Goal: Information Seeking & Learning: Learn about a topic

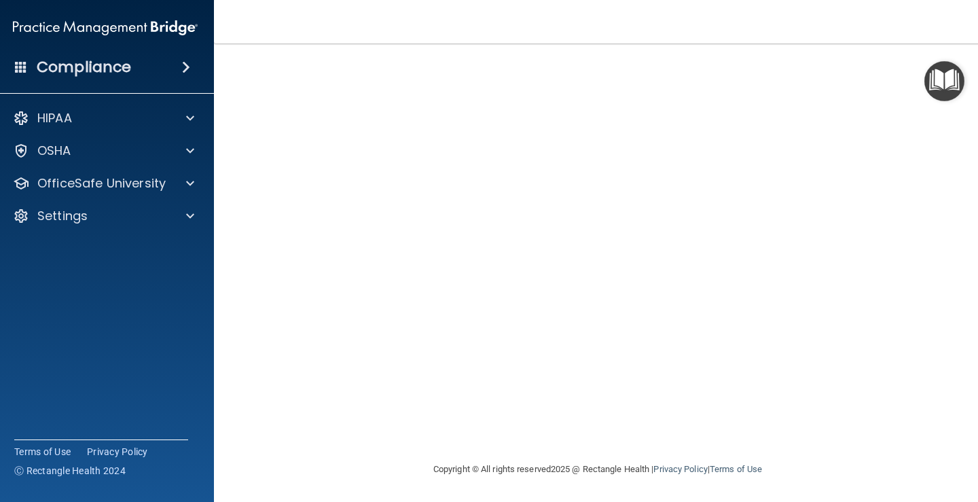
scroll to position [9, 0]
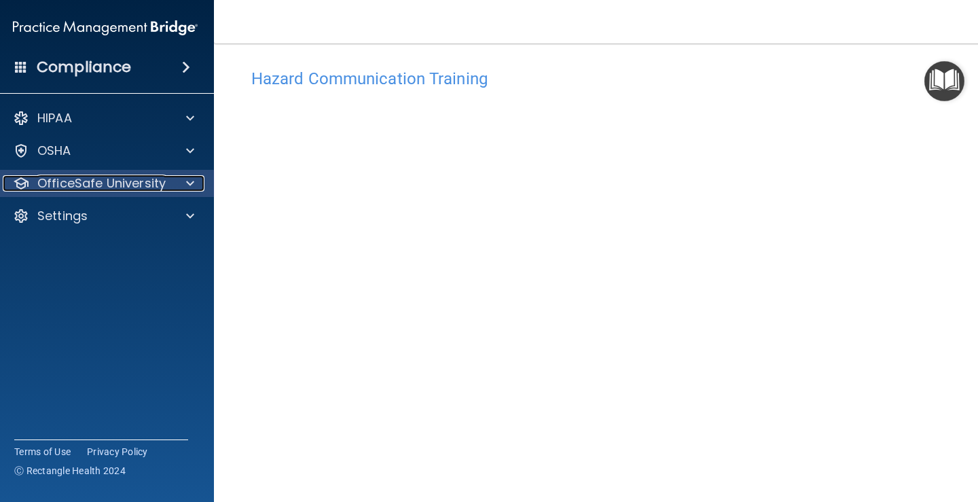
click at [70, 185] on p "OfficeSafe University" at bounding box center [101, 183] width 128 height 16
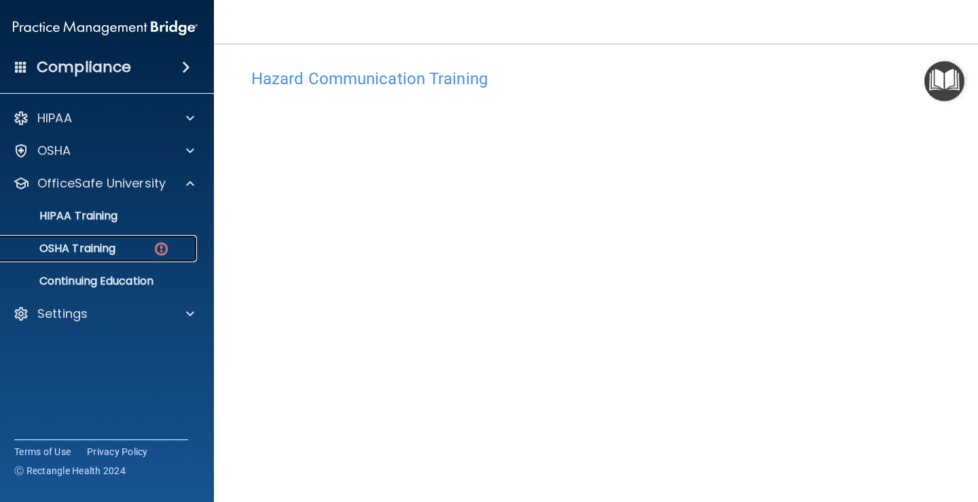
drag, startPoint x: 60, startPoint y: 243, endPoint x: 81, endPoint y: 246, distance: 21.9
click at [60, 243] on p "OSHA Training" at bounding box center [60, 249] width 110 height 14
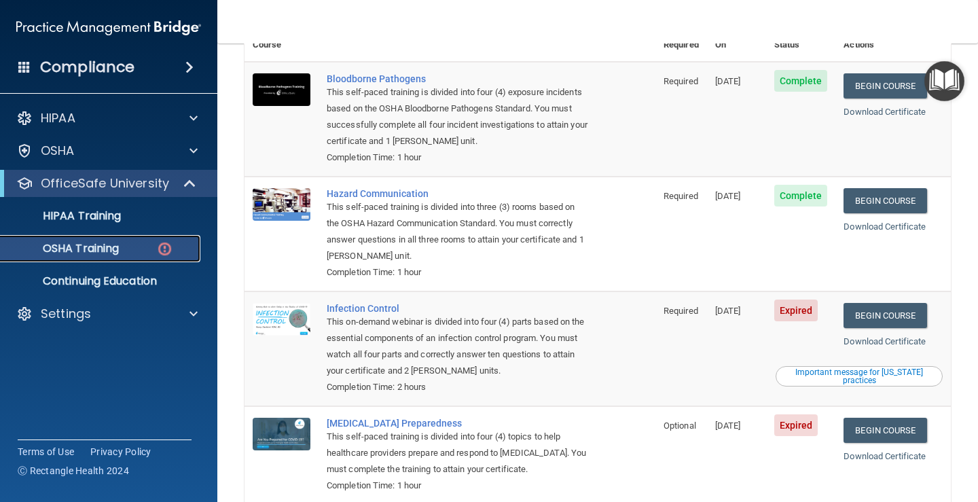
scroll to position [204, 0]
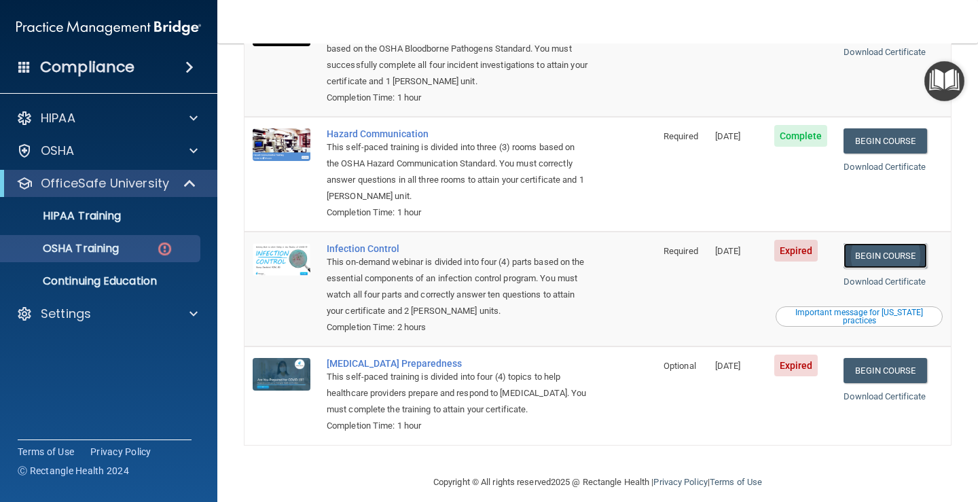
click at [894, 243] on link "Begin Course" at bounding box center [884, 255] width 83 height 25
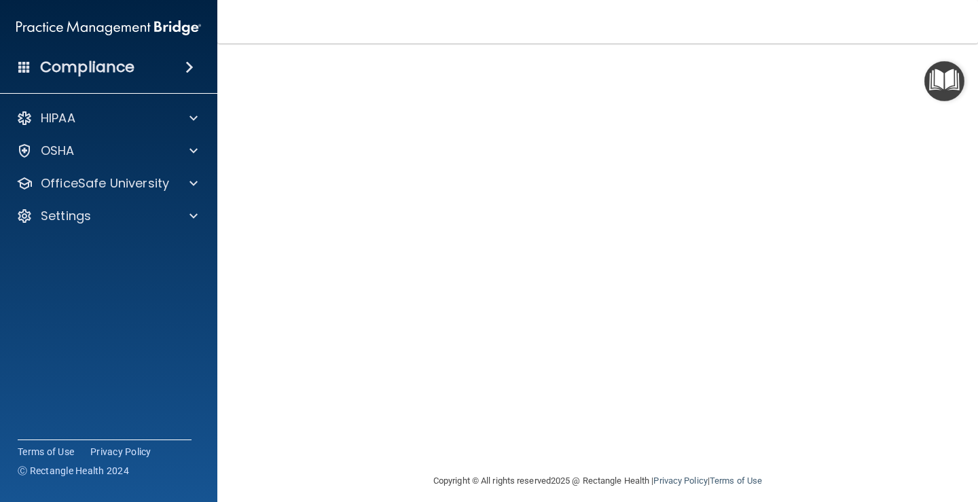
scroll to position [79, 0]
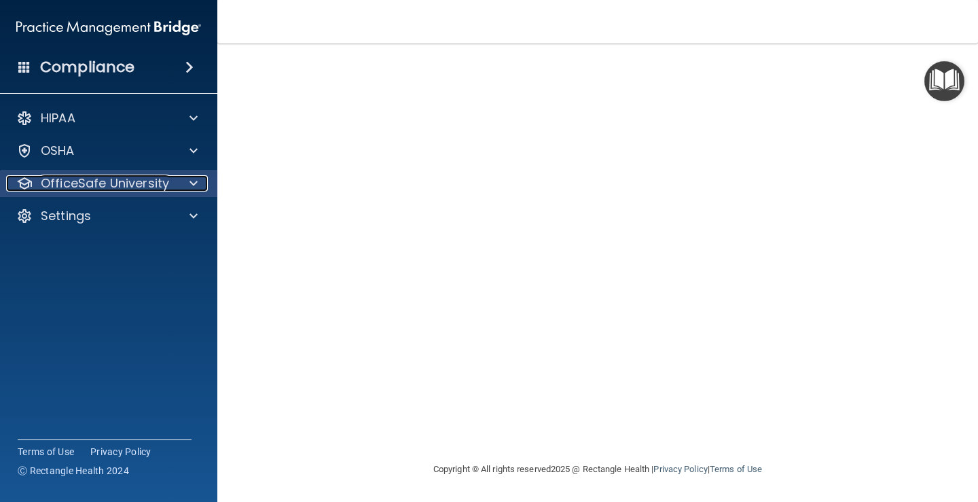
click at [79, 185] on p "OfficeSafe University" at bounding box center [105, 183] width 128 height 16
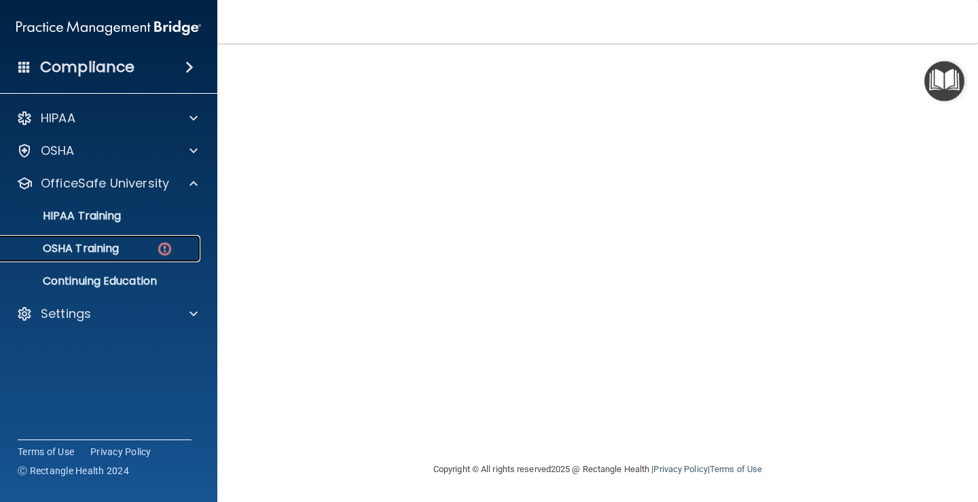
click at [117, 257] on link "OSHA Training" at bounding box center [93, 248] width 214 height 27
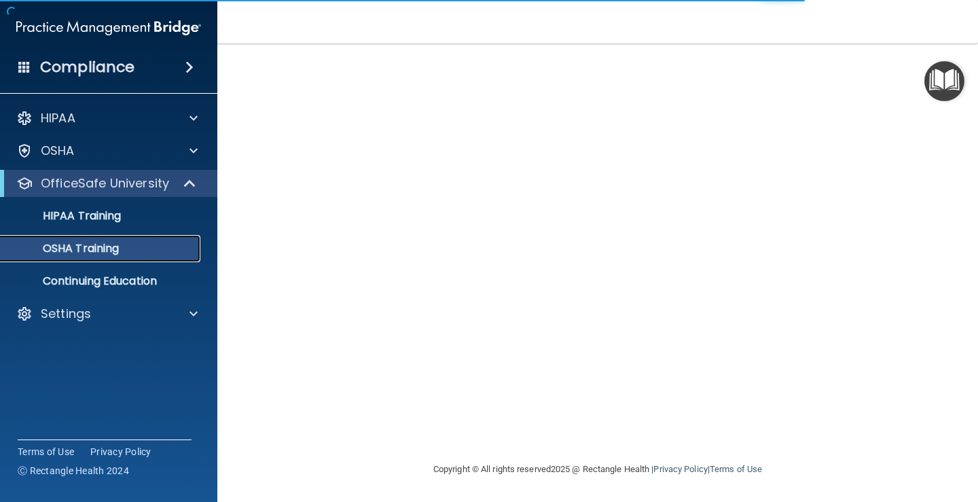
scroll to position [166, 0]
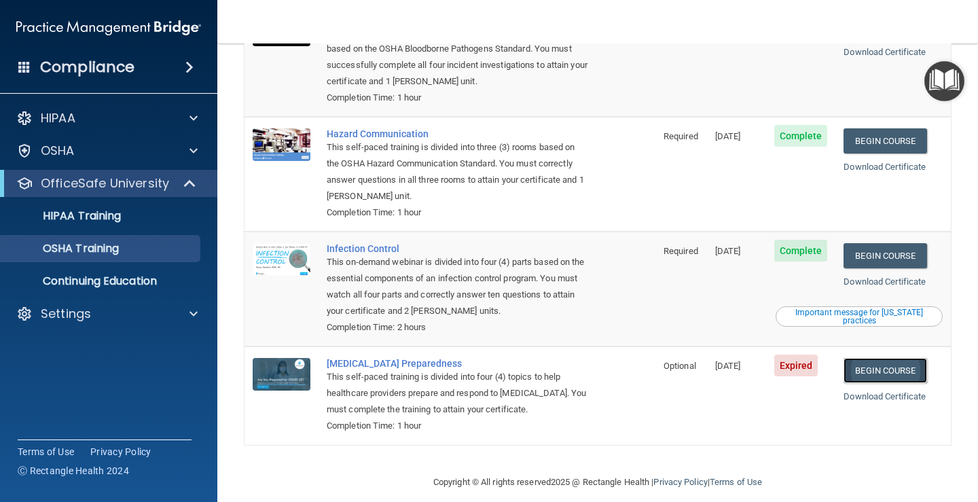
click at [884, 358] on link "Begin Course" at bounding box center [884, 370] width 83 height 25
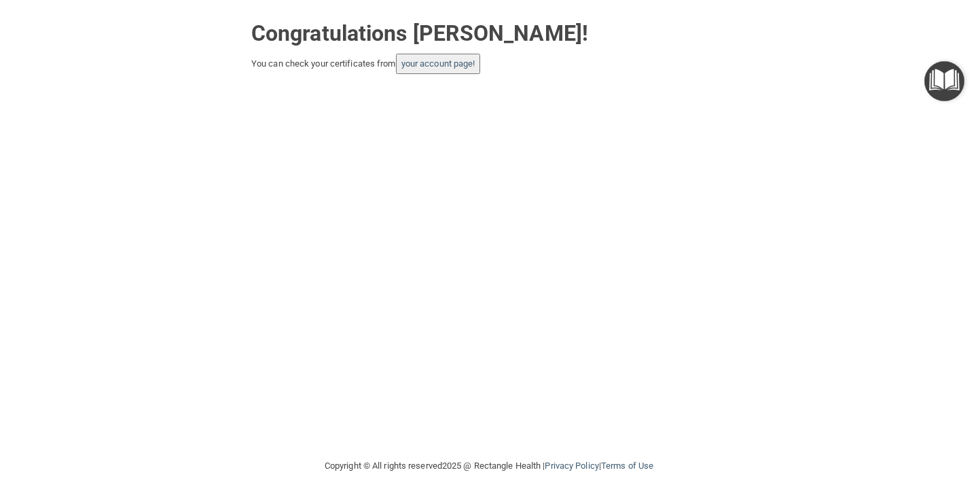
click at [959, 81] on img "Open Resource Center" at bounding box center [944, 81] width 40 height 40
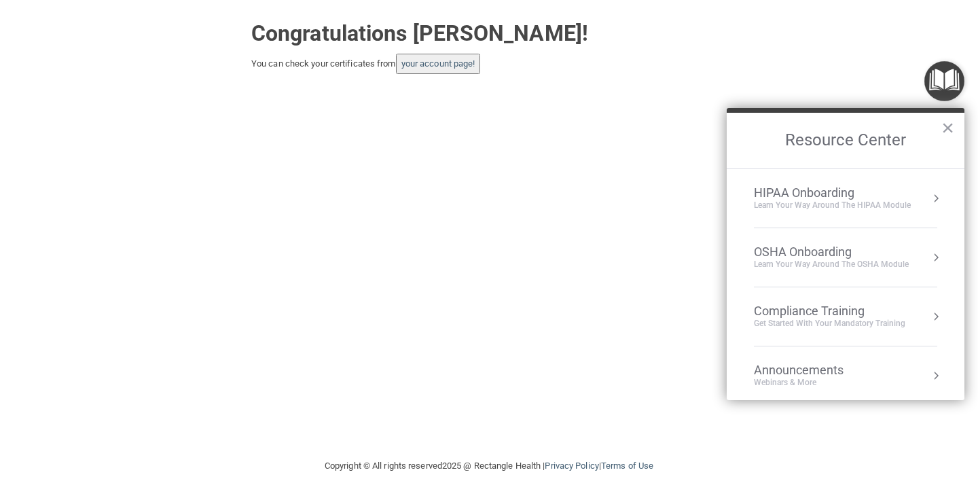
click at [818, 255] on div "OSHA Onboarding" at bounding box center [831, 251] width 155 height 15
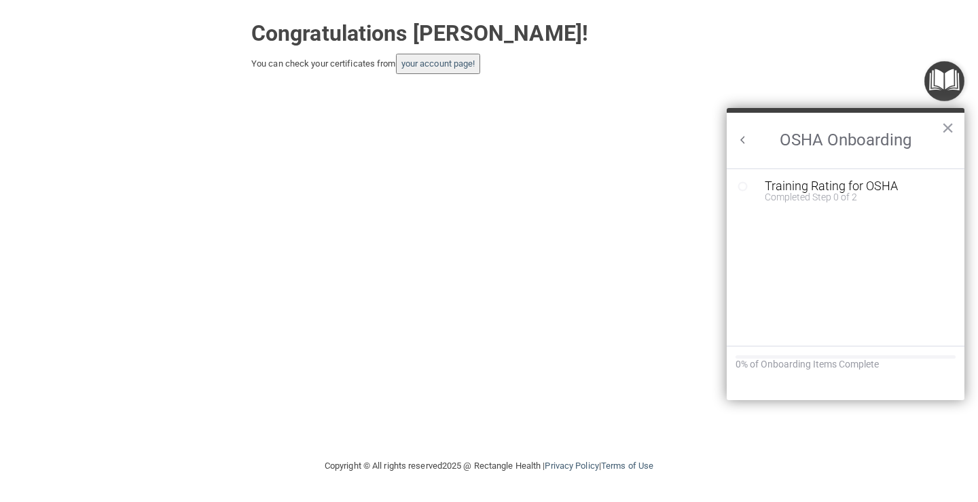
click at [752, 136] on h2 "OSHA Onboarding" at bounding box center [846, 141] width 238 height 56
click at [742, 134] on button "Back to Resource Center Home" at bounding box center [743, 140] width 14 height 14
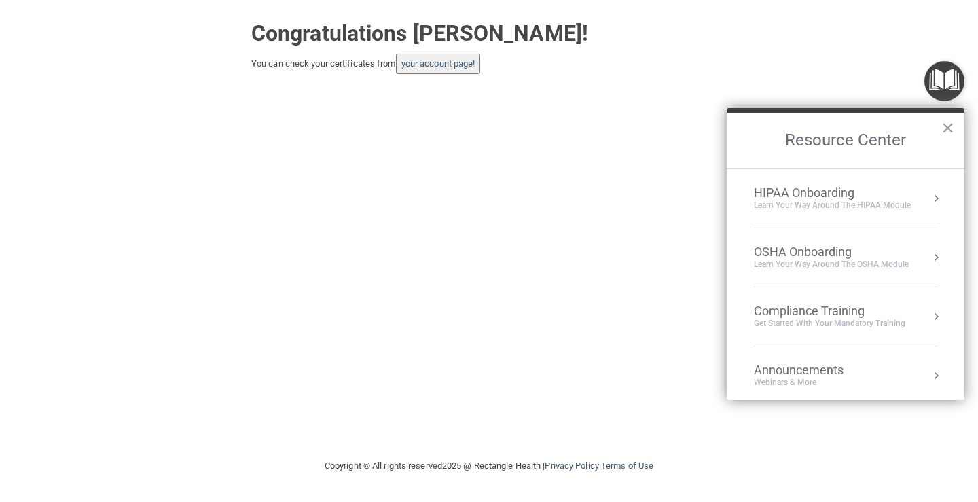
click at [405, 294] on div "Congratulations [PERSON_NAME]! You can check your certificates from your accoun…" at bounding box center [488, 229] width 923 height 430
click at [945, 121] on button "×" at bounding box center [947, 128] width 13 height 22
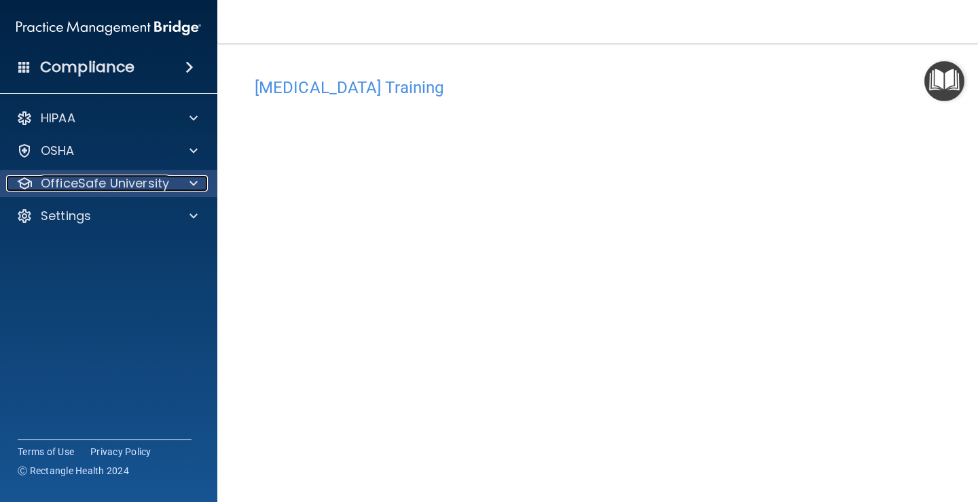
click at [107, 179] on p "OfficeSafe University" at bounding box center [105, 183] width 128 height 16
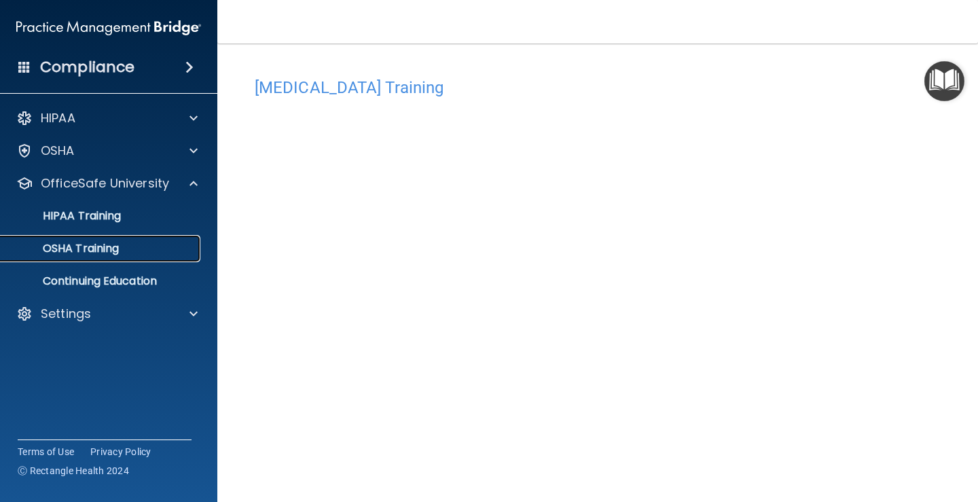
click at [83, 242] on p "OSHA Training" at bounding box center [64, 249] width 110 height 14
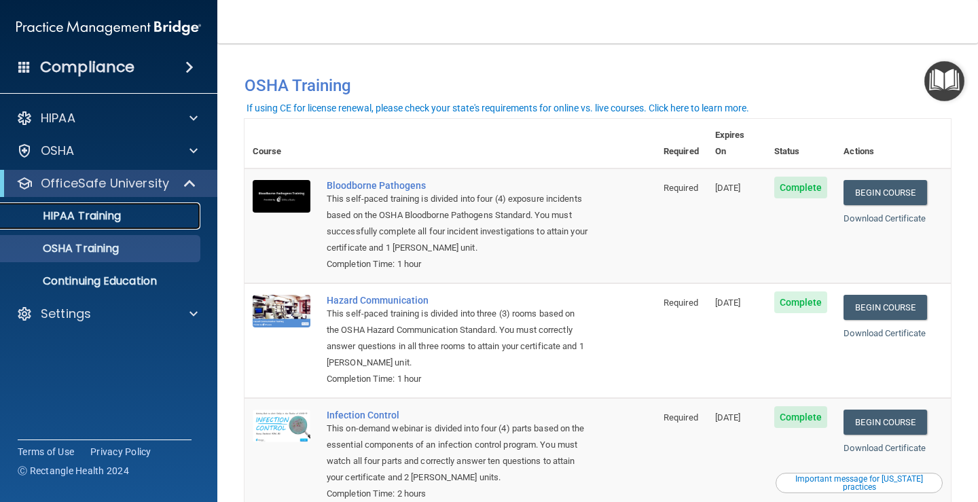
click at [76, 209] on p "HIPAA Training" at bounding box center [65, 216] width 112 height 14
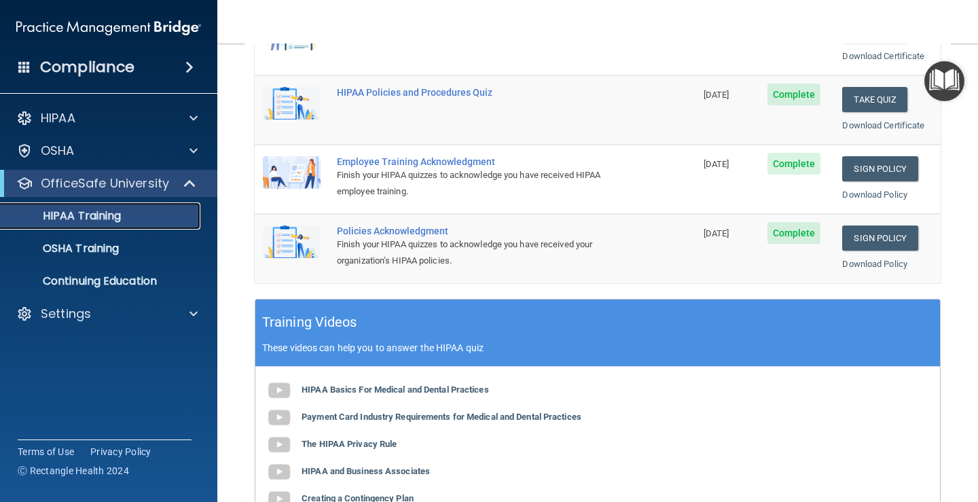
scroll to position [370, 0]
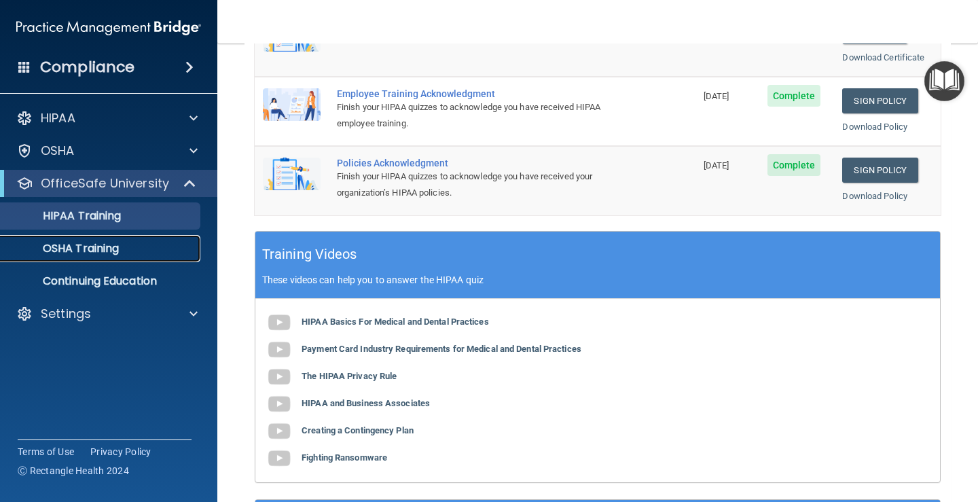
click at [86, 244] on p "OSHA Training" at bounding box center [64, 249] width 110 height 14
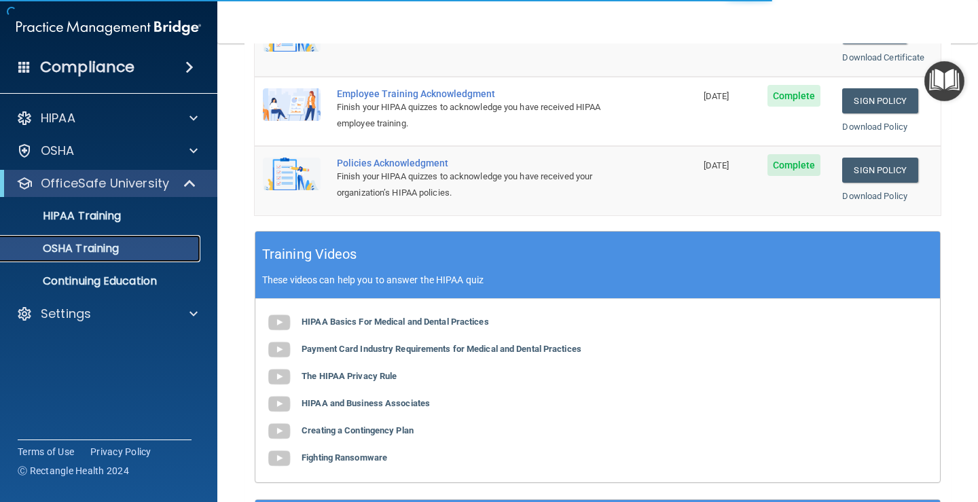
scroll to position [166, 0]
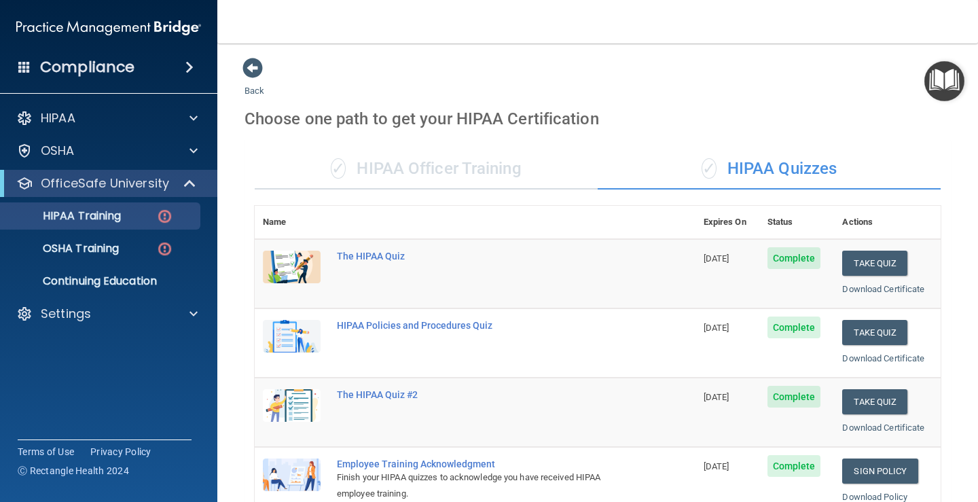
scroll to position [317, 0]
